Goal: Information Seeking & Learning: Learn about a topic

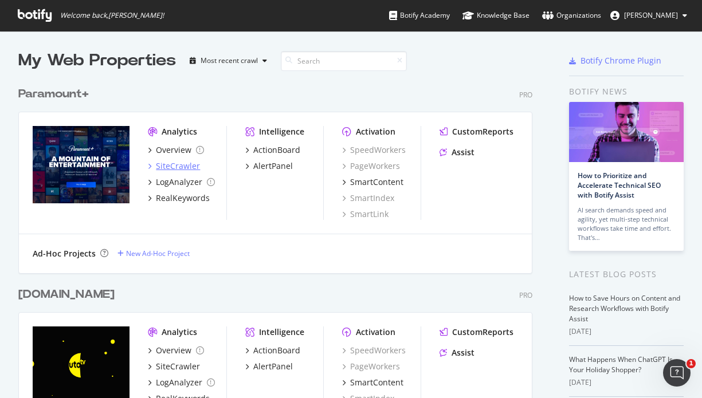
click at [160, 167] on div "SiteCrawler" at bounding box center [178, 165] width 44 height 11
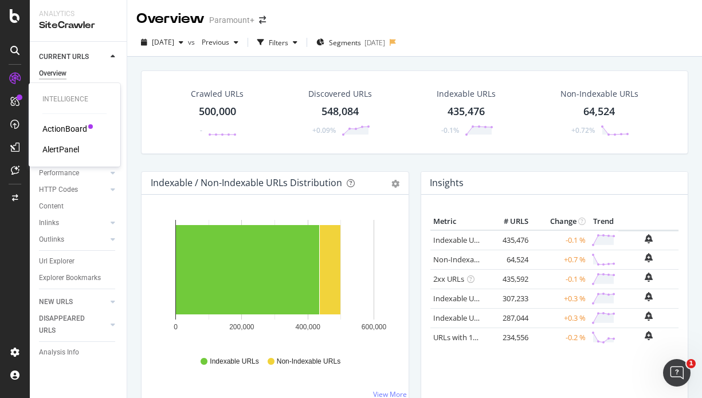
click at [52, 125] on div "ActionBoard" at bounding box center [64, 128] width 45 height 11
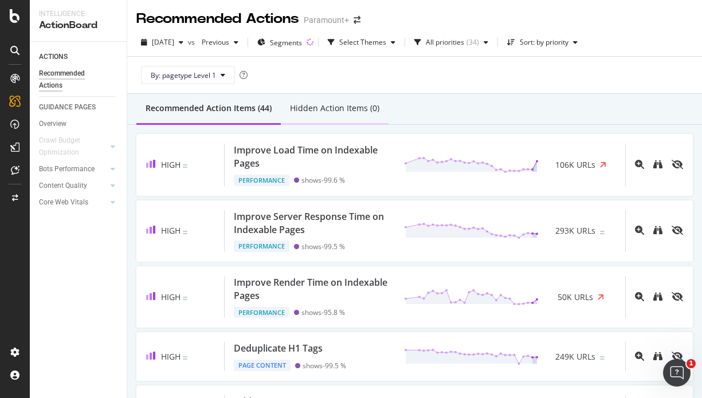
click at [338, 113] on div "Hidden Action Items (0)" at bounding box center [334, 108] width 89 height 11
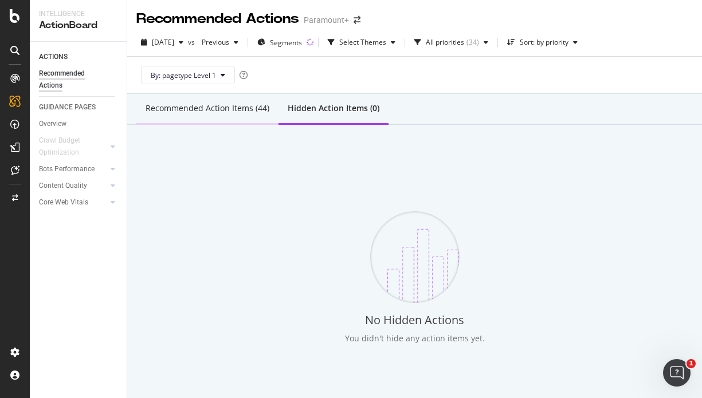
click at [223, 108] on div "Recommended Action Items (44)" at bounding box center [207, 108] width 124 height 11
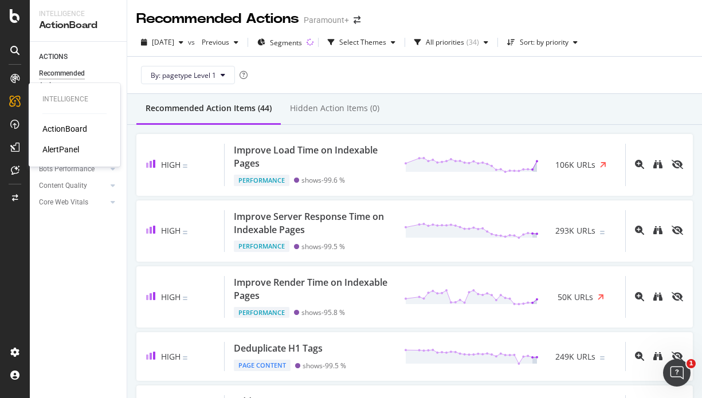
click at [66, 146] on div "AlertPanel" at bounding box center [60, 149] width 37 height 11
click at [59, 124] on div "Overview" at bounding box center [52, 124] width 27 height 12
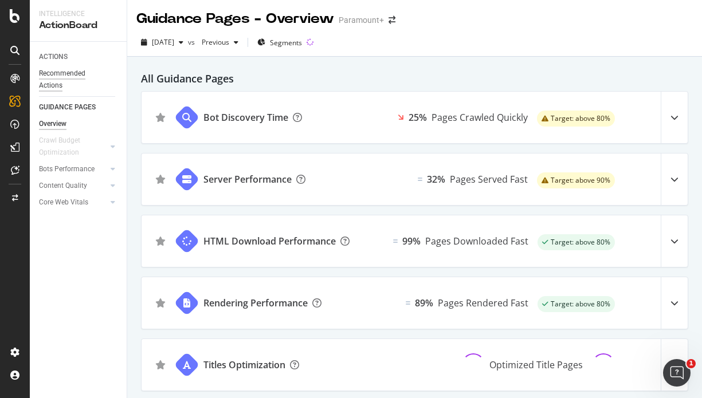
click at [78, 77] on div "Recommended Actions" at bounding box center [73, 80] width 69 height 24
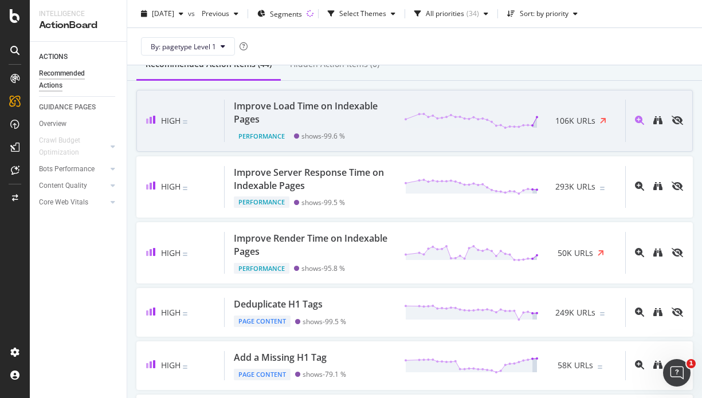
scroll to position [45, 0]
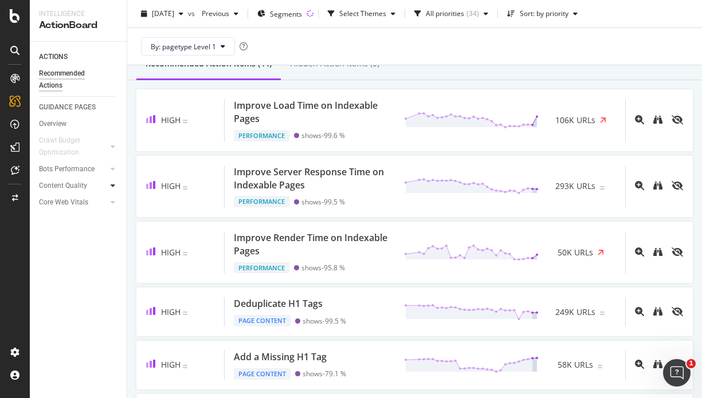
click at [113, 186] on icon at bounding box center [113, 185] width 5 height 7
click at [115, 172] on div at bounding box center [112, 168] width 11 height 11
click at [488, 13] on icon "button" at bounding box center [485, 13] width 5 height 7
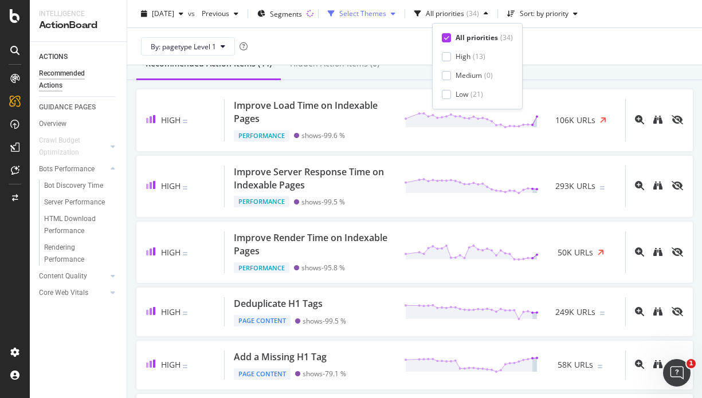
click at [400, 17] on div "Select Themes" at bounding box center [361, 13] width 77 height 17
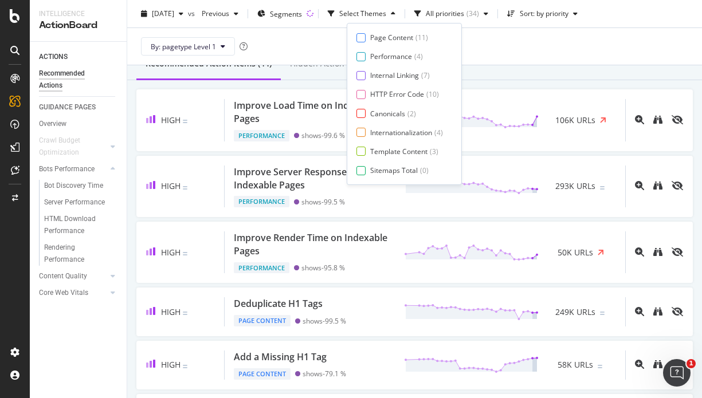
click at [503, 41] on div "By: pagetype Level 1" at bounding box center [414, 46] width 556 height 37
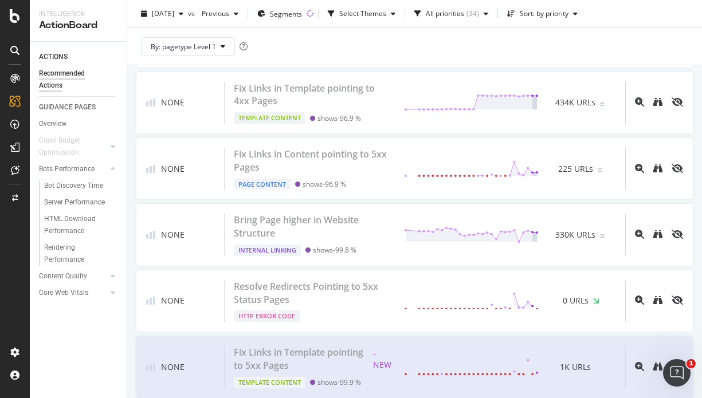
scroll to position [2532, 0]
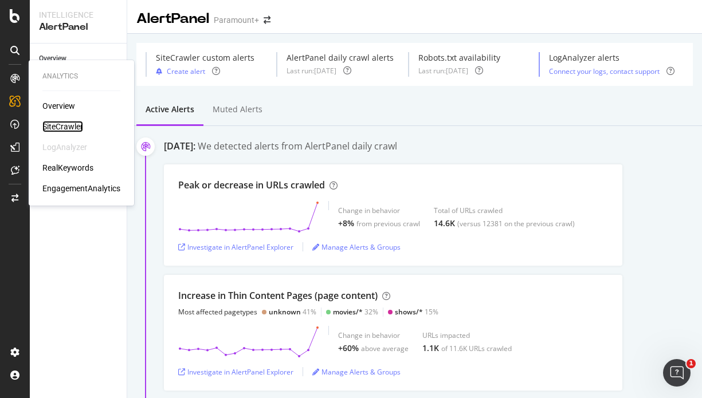
click at [61, 123] on div "SiteCrawler" at bounding box center [62, 126] width 41 height 11
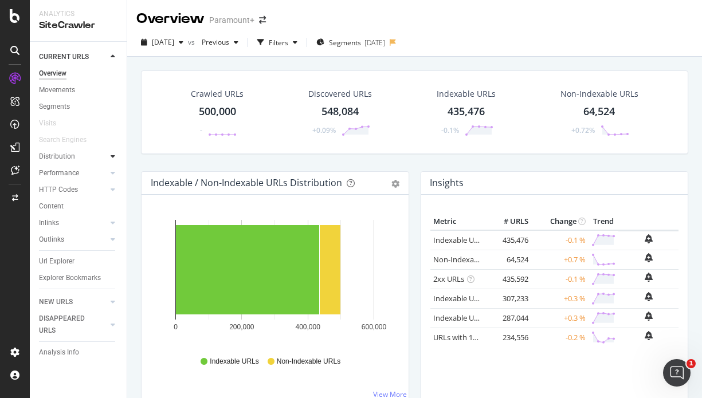
click at [113, 155] on icon at bounding box center [113, 156] width 5 height 7
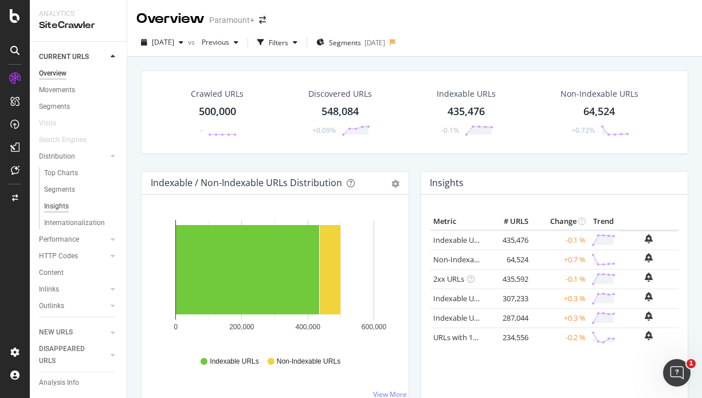
click at [58, 202] on div "Insights" at bounding box center [56, 206] width 25 height 12
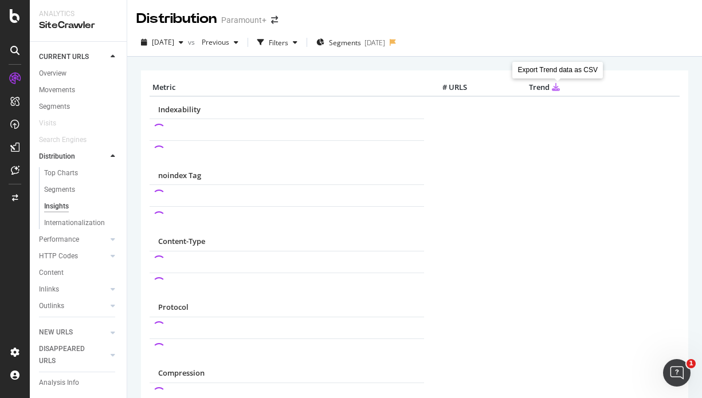
click at [557, 87] on icon at bounding box center [556, 86] width 8 height 9
click at [113, 238] on icon at bounding box center [113, 239] width 5 height 7
click at [79, 224] on link "Insights" at bounding box center [81, 223] width 74 height 12
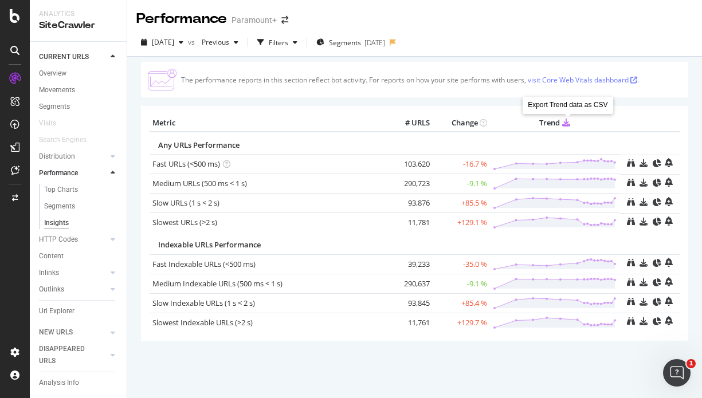
click at [567, 122] on icon at bounding box center [566, 122] width 8 height 9
